Goal: Transaction & Acquisition: Register for event/course

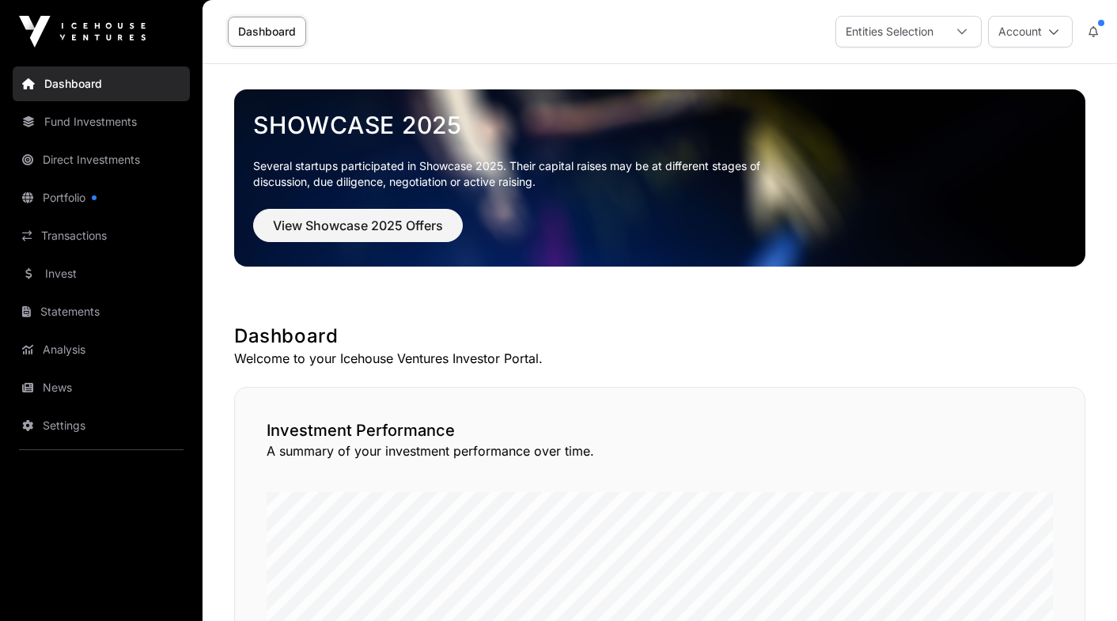
click at [127, 124] on link "Fund Investments" at bounding box center [101, 121] width 177 height 35
click at [70, 268] on link "Invest" at bounding box center [101, 273] width 177 height 35
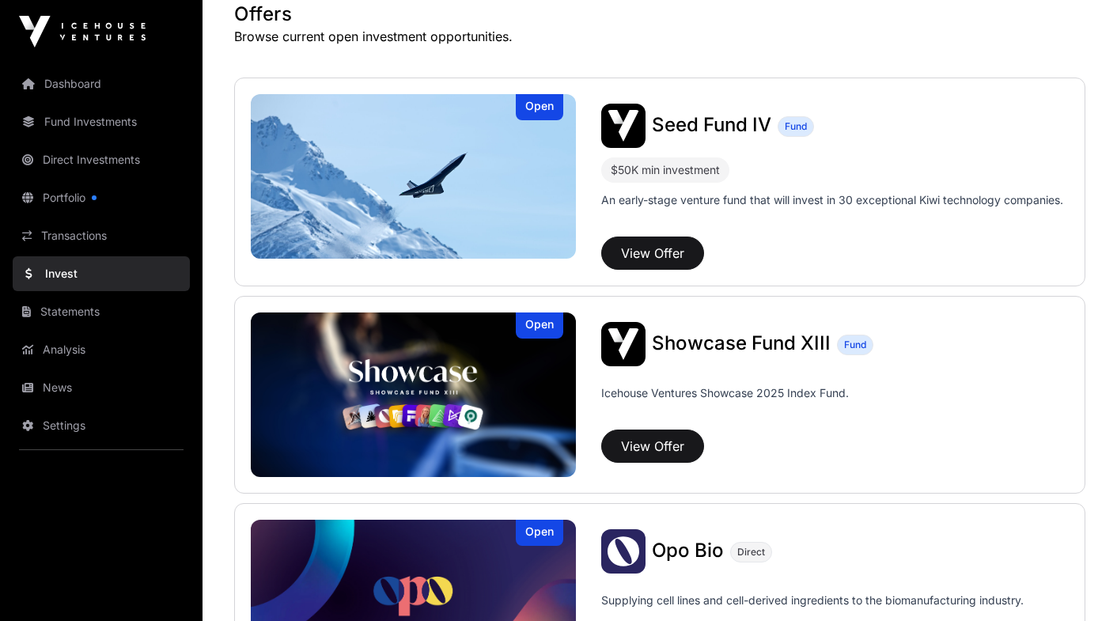
scroll to position [323, 0]
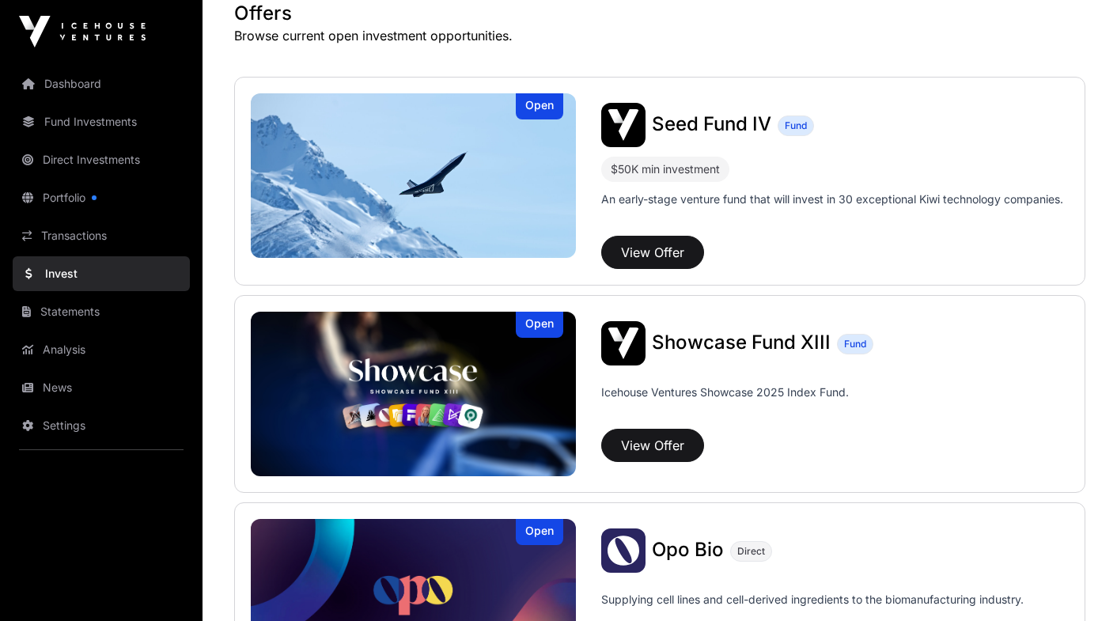
click at [735, 131] on span "Seed Fund IV" at bounding box center [712, 123] width 120 height 23
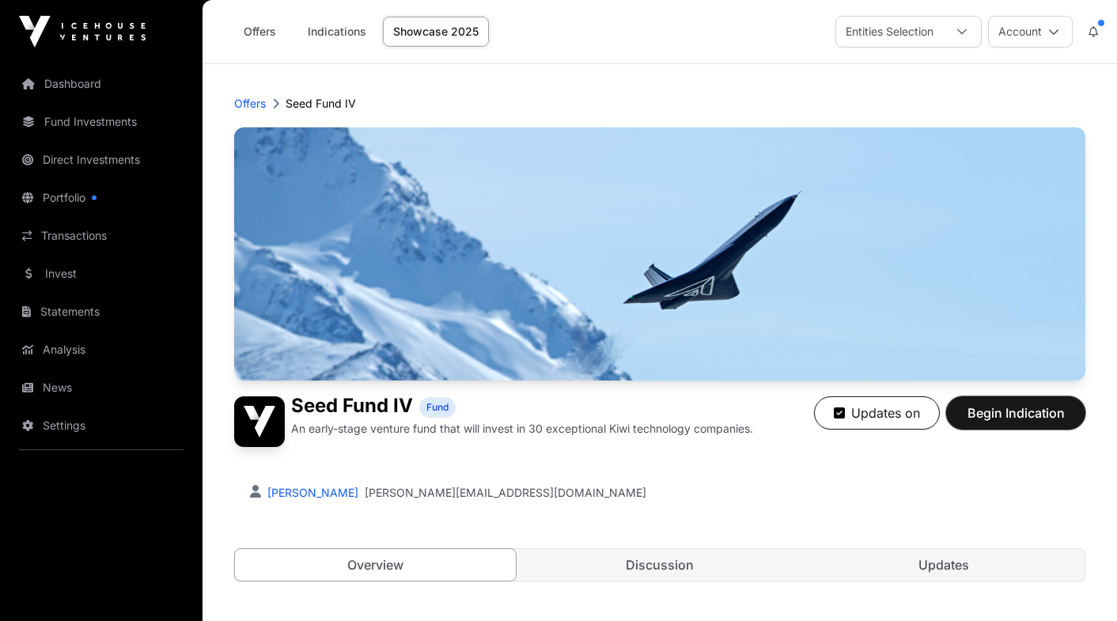
click at [992, 411] on span "Begin Indication" at bounding box center [1016, 413] width 100 height 19
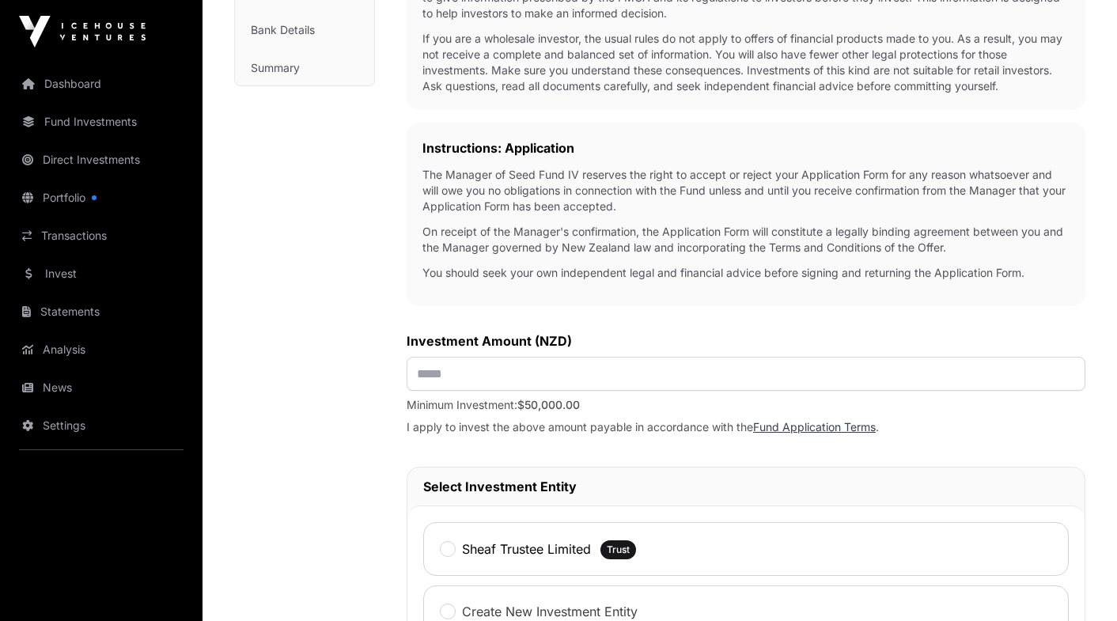
scroll to position [383, 0]
click at [520, 372] on input "text" at bounding box center [746, 376] width 679 height 34
type input "********"
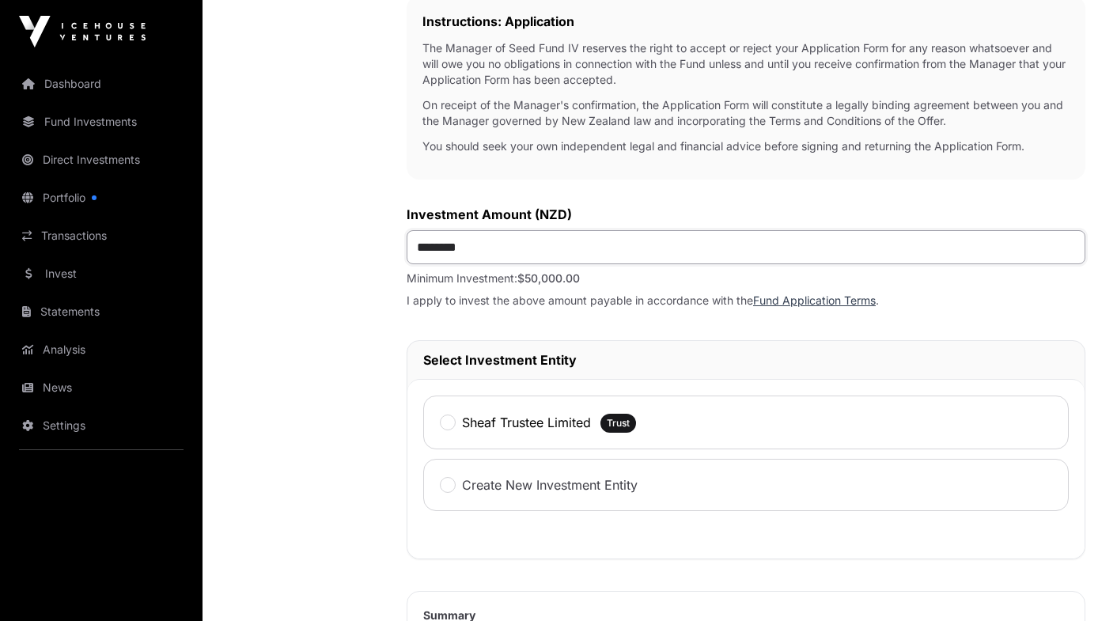
scroll to position [535, 0]
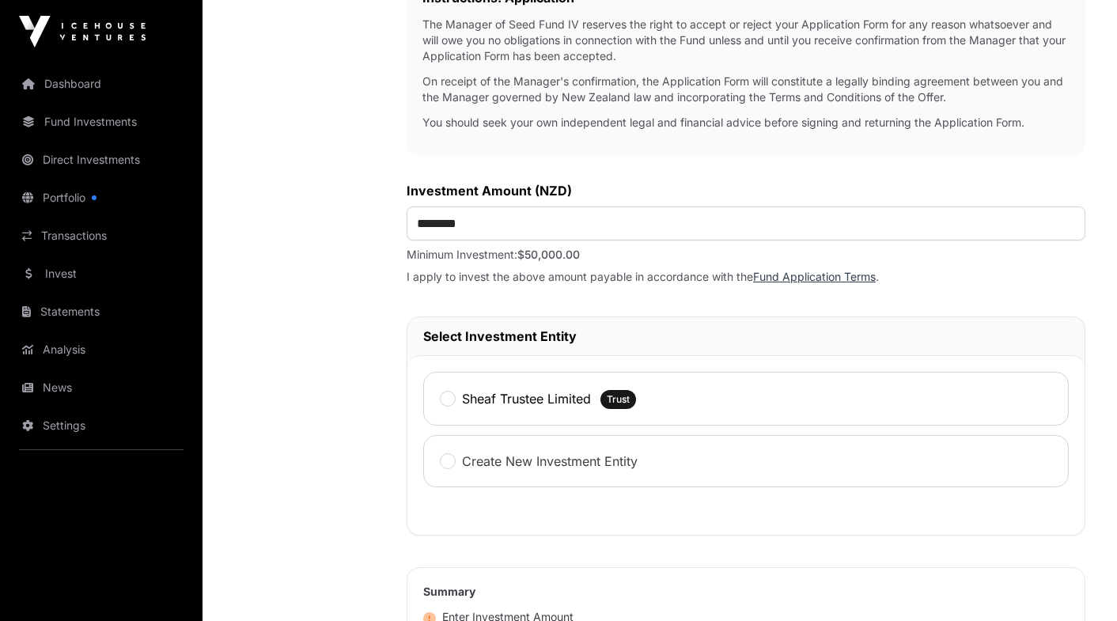
click at [499, 403] on label "Sheaf Trustee Limited" at bounding box center [526, 398] width 129 height 19
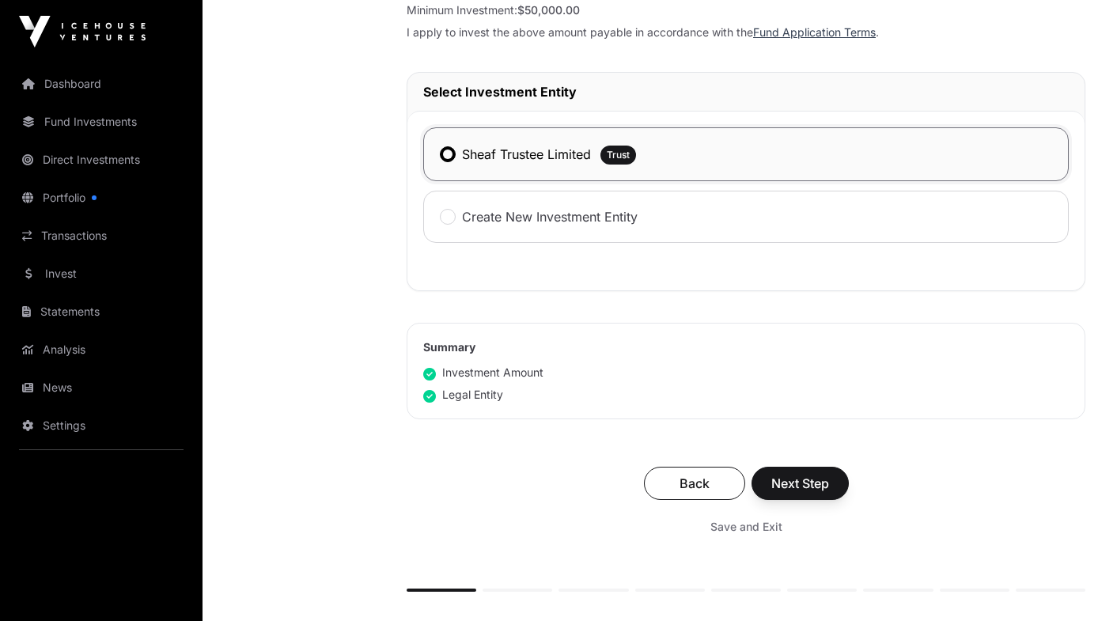
scroll to position [780, 0]
click at [799, 480] on span "Next Step" at bounding box center [801, 482] width 58 height 19
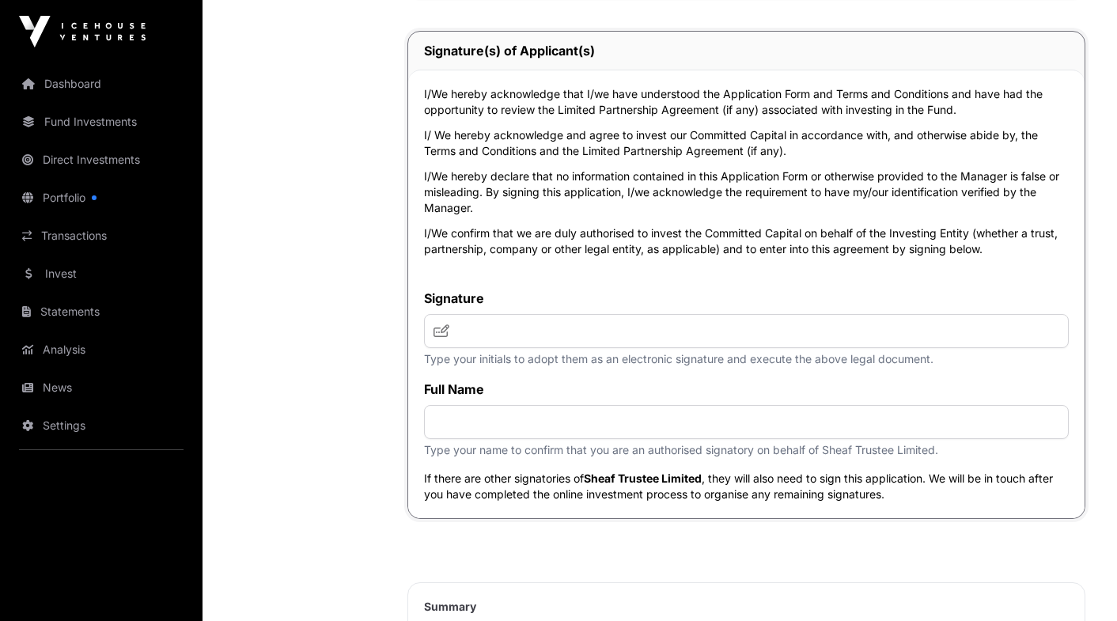
scroll to position [4070, 0]
click at [589, 347] on input "text" at bounding box center [746, 330] width 645 height 34
type input "**********"
click at [507, 438] on input "text" at bounding box center [746, 421] width 645 height 34
type input "**********"
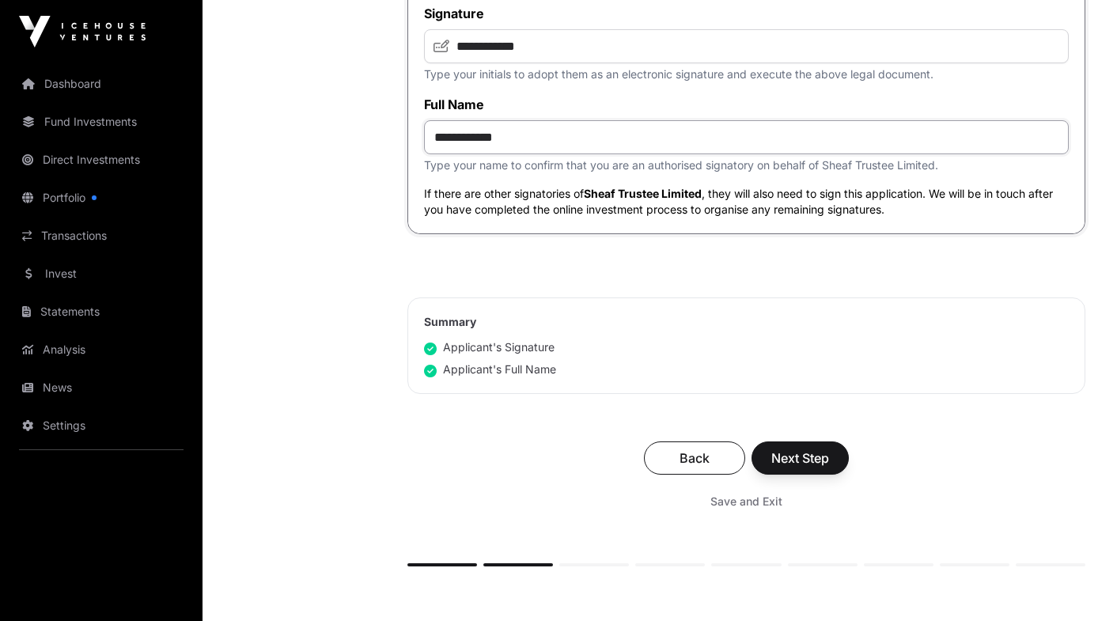
scroll to position [4355, 0]
click at [810, 467] on span "Next Step" at bounding box center [801, 457] width 58 height 19
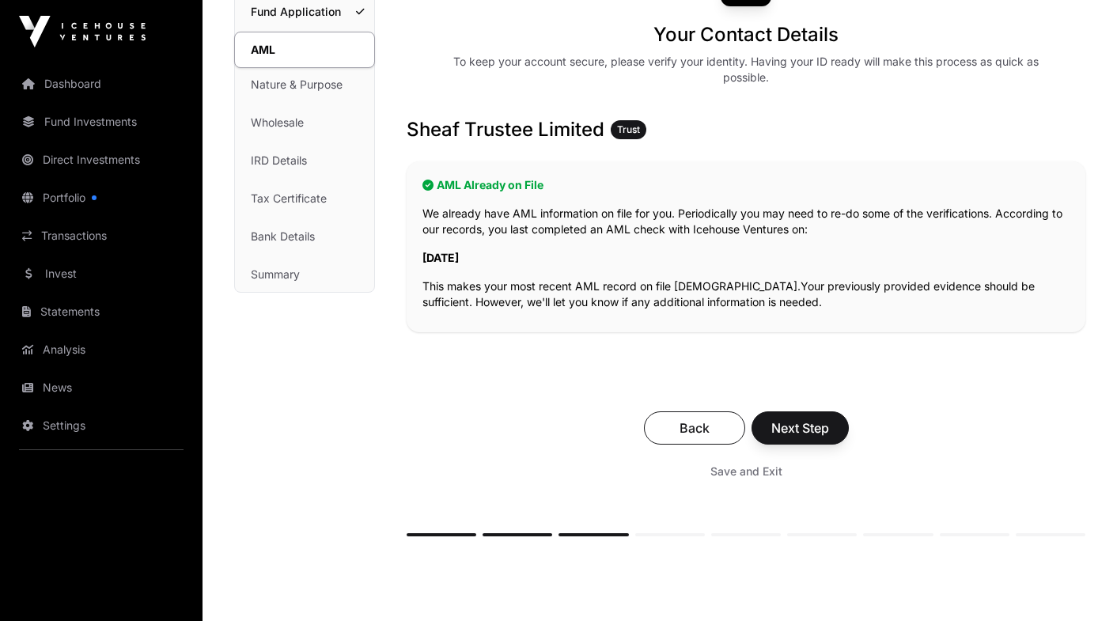
scroll to position [179, 0]
click at [802, 427] on span "Next Step" at bounding box center [801, 427] width 58 height 19
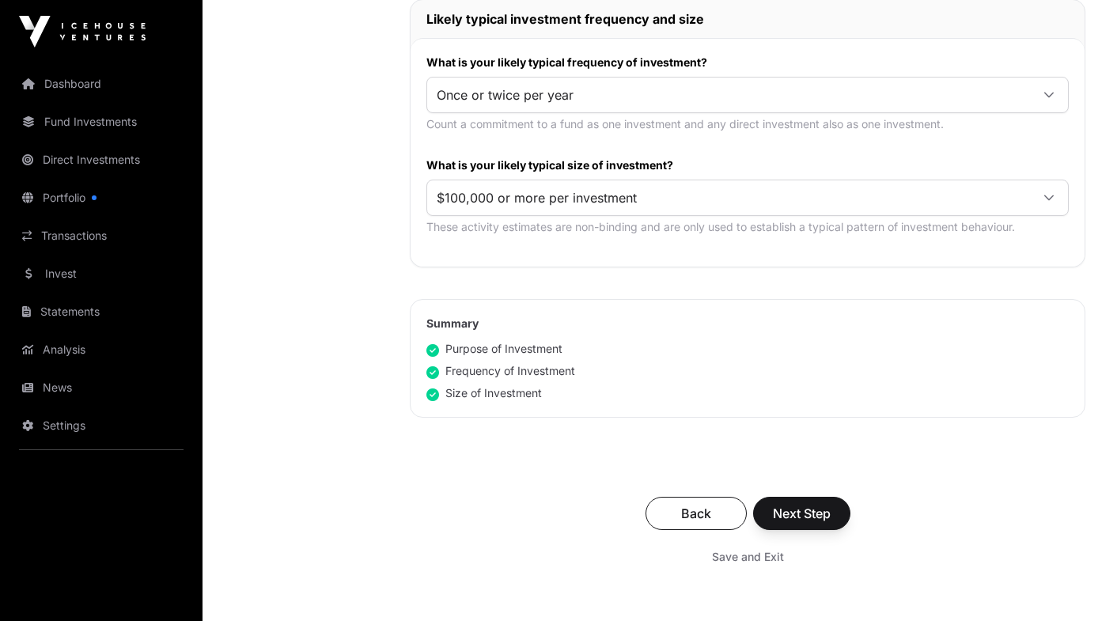
scroll to position [821, 0]
click at [804, 505] on span "Next Step" at bounding box center [802, 512] width 58 height 19
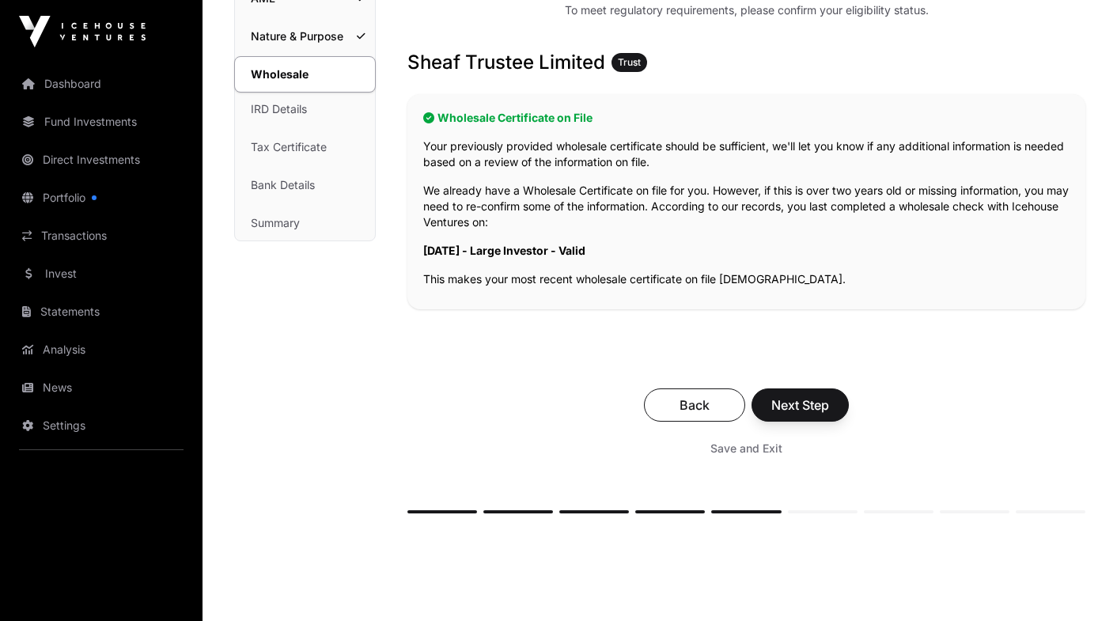
scroll to position [241, 0]
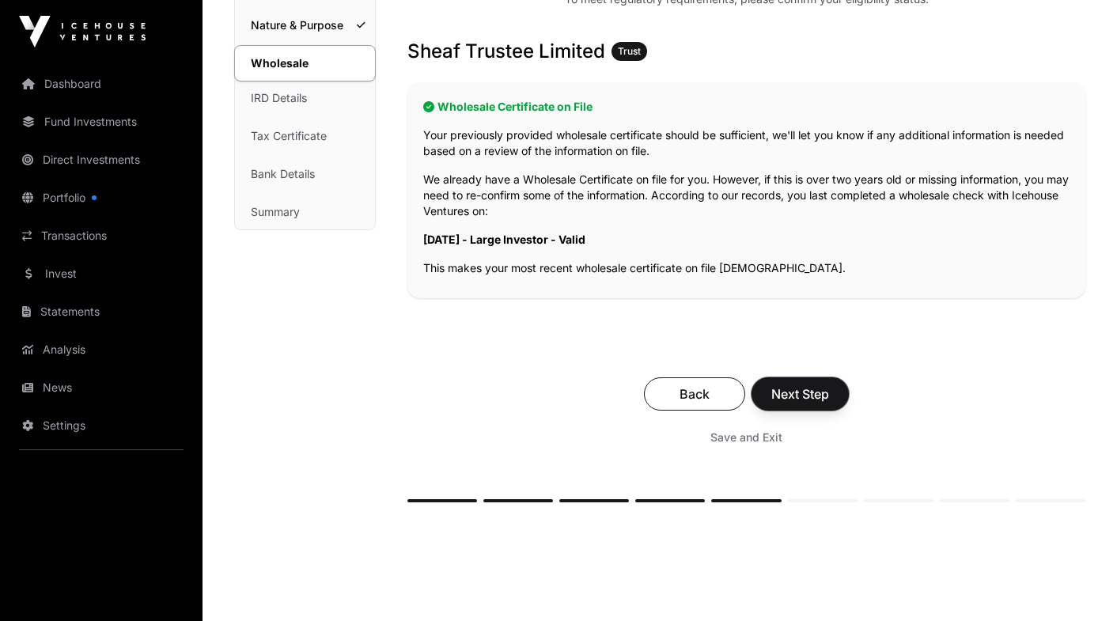
click at [814, 400] on span "Next Step" at bounding box center [801, 394] width 58 height 19
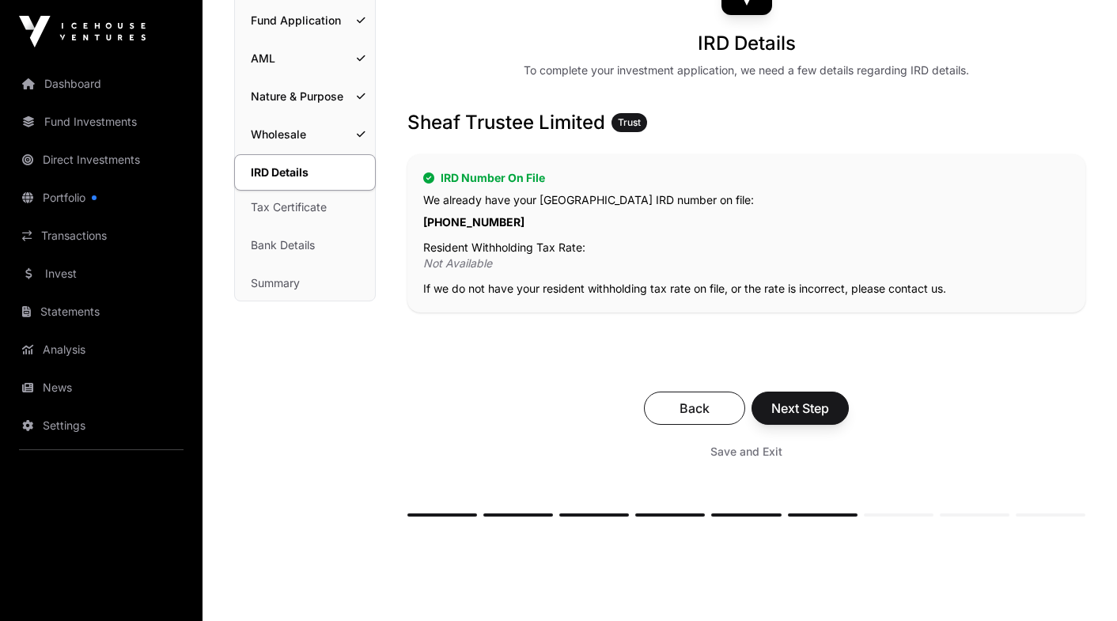
scroll to position [173, 0]
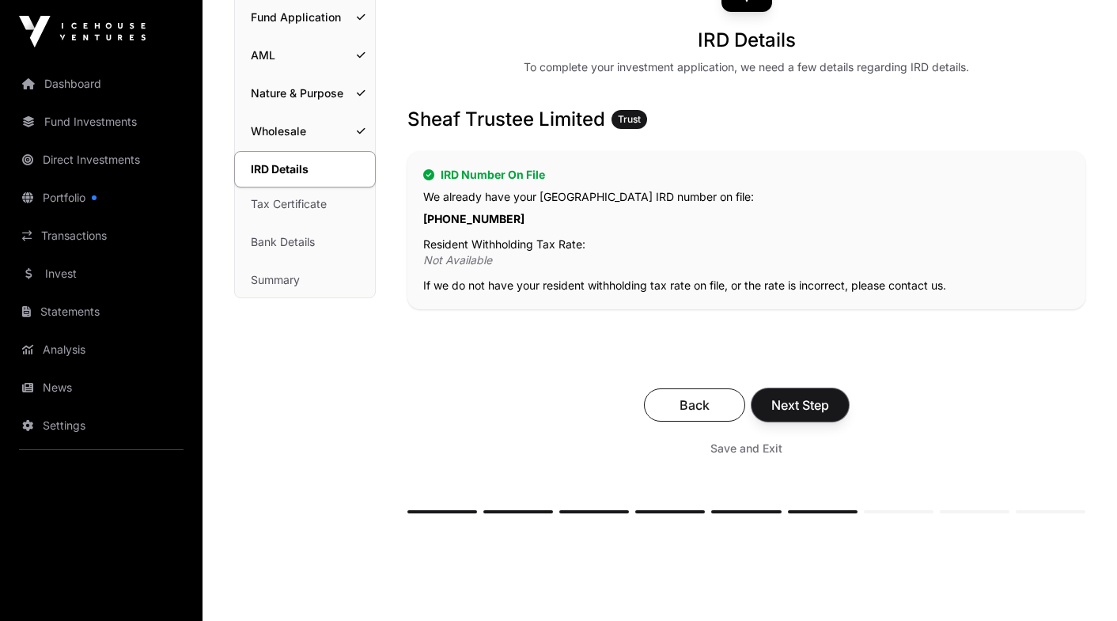
click at [793, 404] on span "Next Step" at bounding box center [801, 405] width 58 height 19
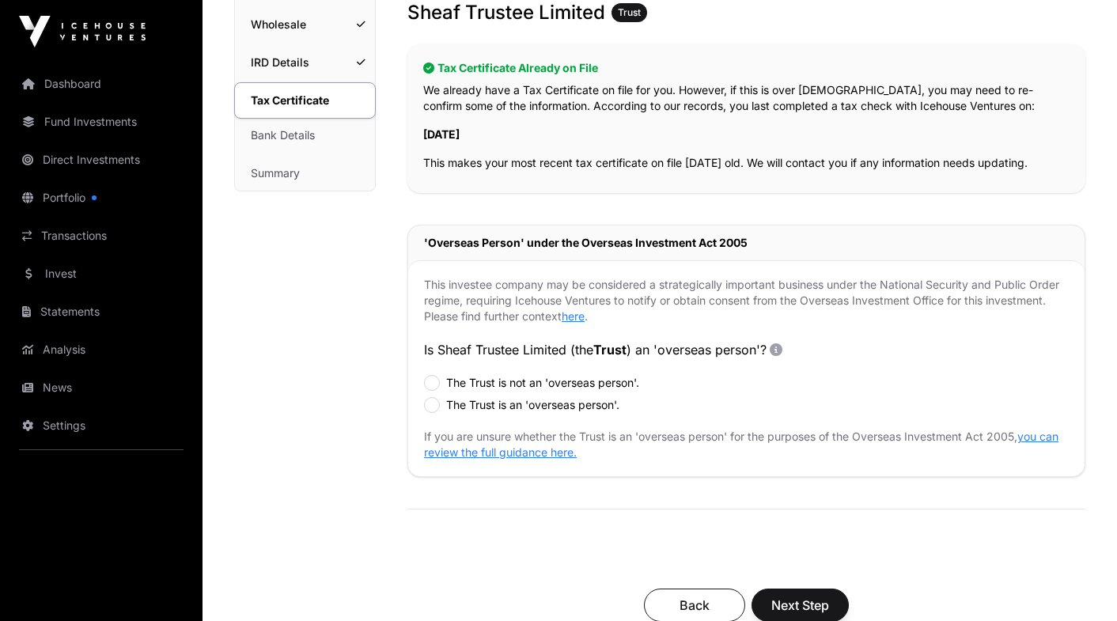
scroll to position [281, 0]
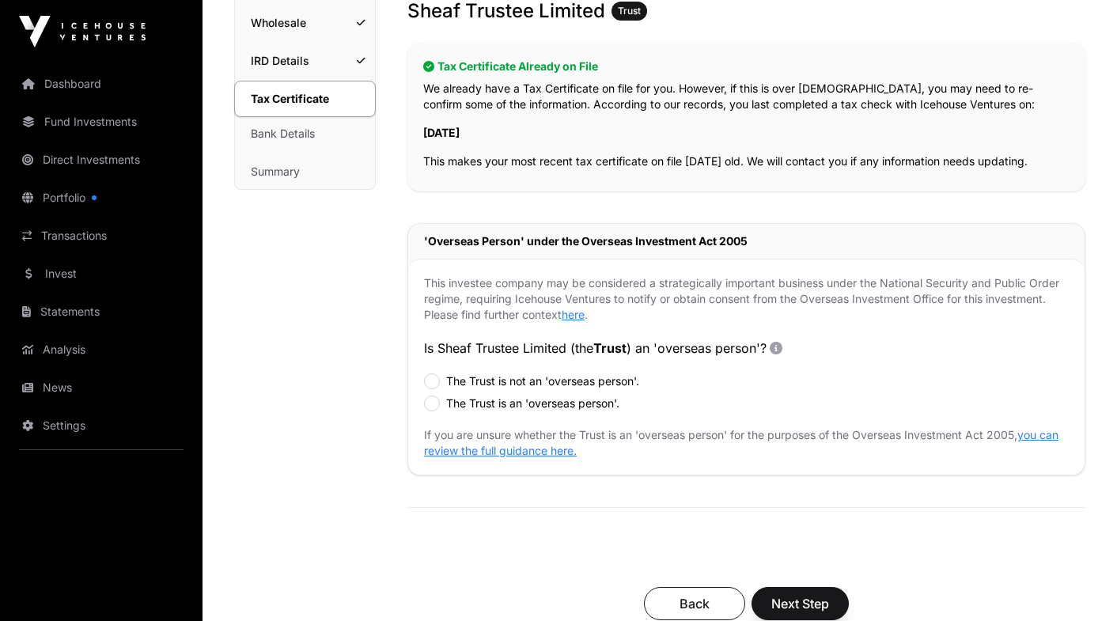
click at [572, 379] on label "The Trust is not an 'overseas person'." at bounding box center [542, 382] width 193 height 16
click at [806, 609] on span "Next Step" at bounding box center [801, 603] width 58 height 19
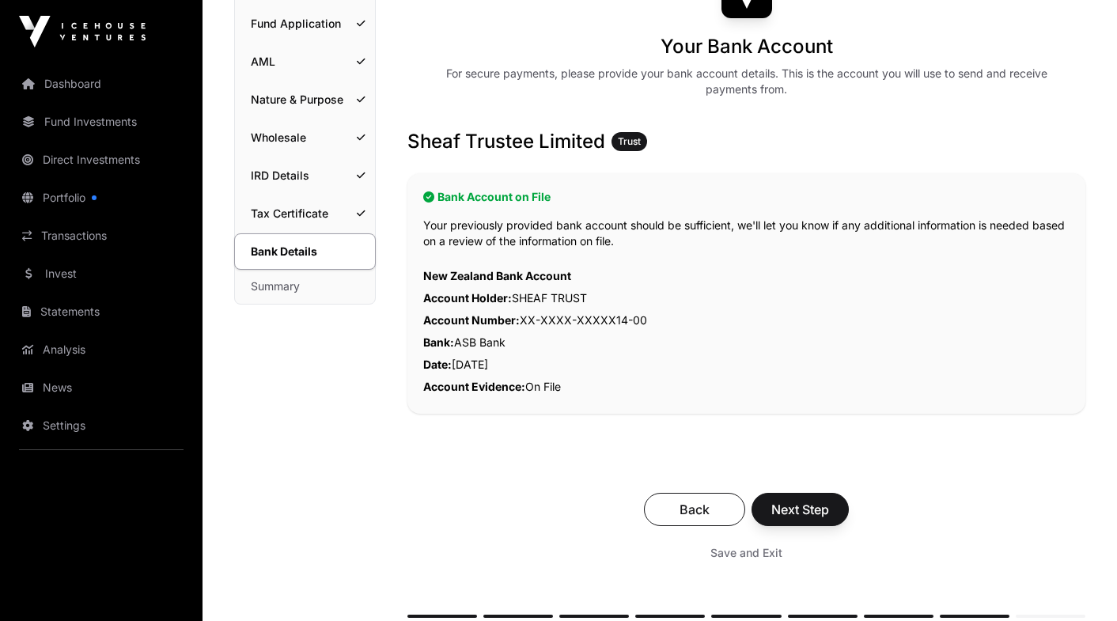
scroll to position [169, 0]
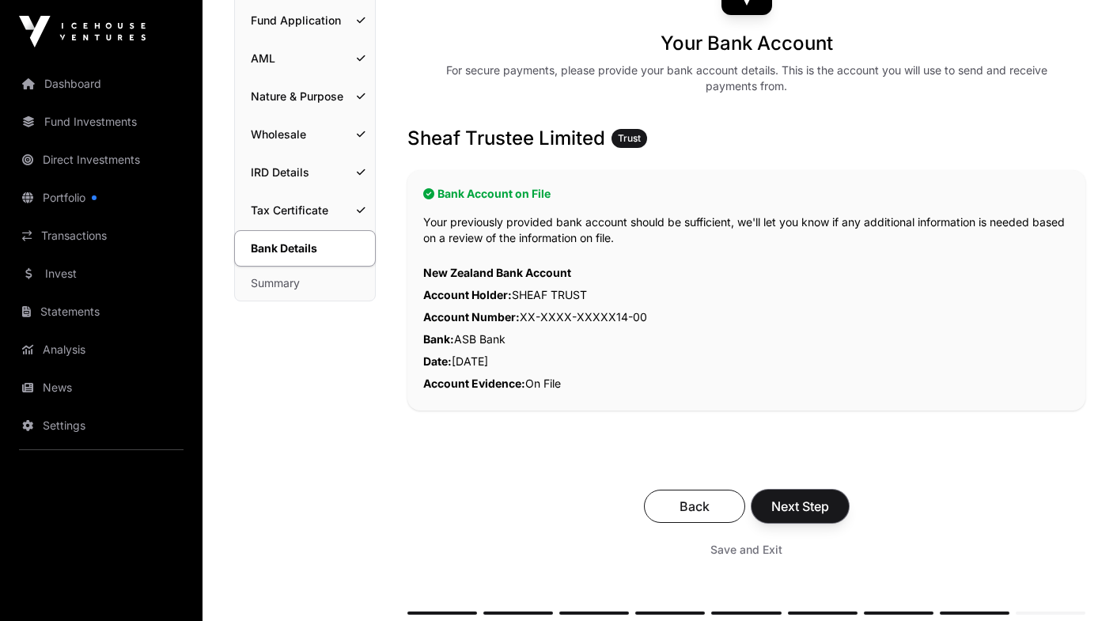
click at [799, 510] on span "Next Step" at bounding box center [801, 506] width 58 height 19
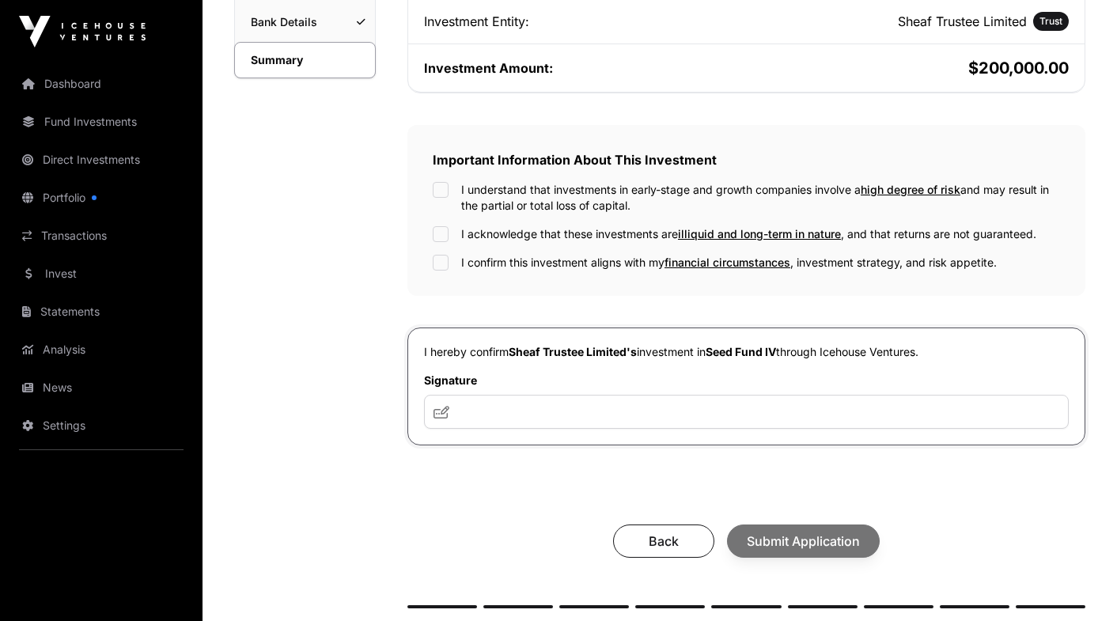
scroll to position [401, 0]
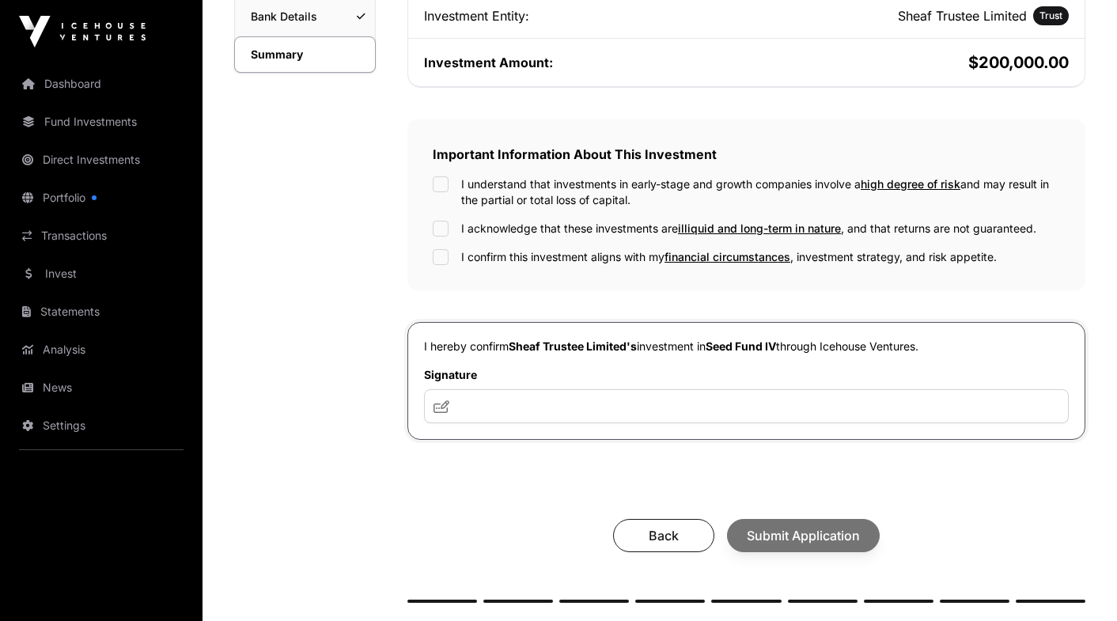
click at [510, 192] on label "I understand that investments in early-stage and growth companies involve a hig…" at bounding box center [760, 192] width 599 height 32
click at [491, 221] on label "I acknowledge that these investments are illiquid and long-term in nature , and…" at bounding box center [748, 229] width 575 height 16
click at [468, 258] on label "I confirm this investment aligns with my financial circumstances , investment s…" at bounding box center [729, 257] width 536 height 16
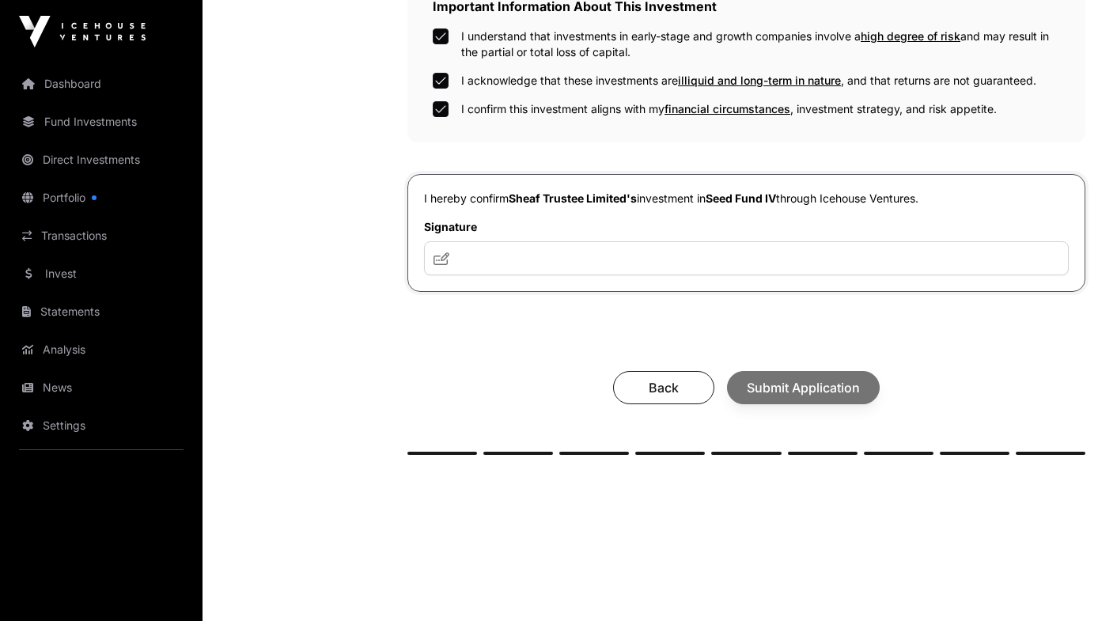
scroll to position [550, 0]
click at [508, 246] on input "text" at bounding box center [746, 258] width 645 height 34
type input "**********"
click at [776, 380] on span "Submit Application" at bounding box center [803, 387] width 113 height 19
